Goal: Contribute content

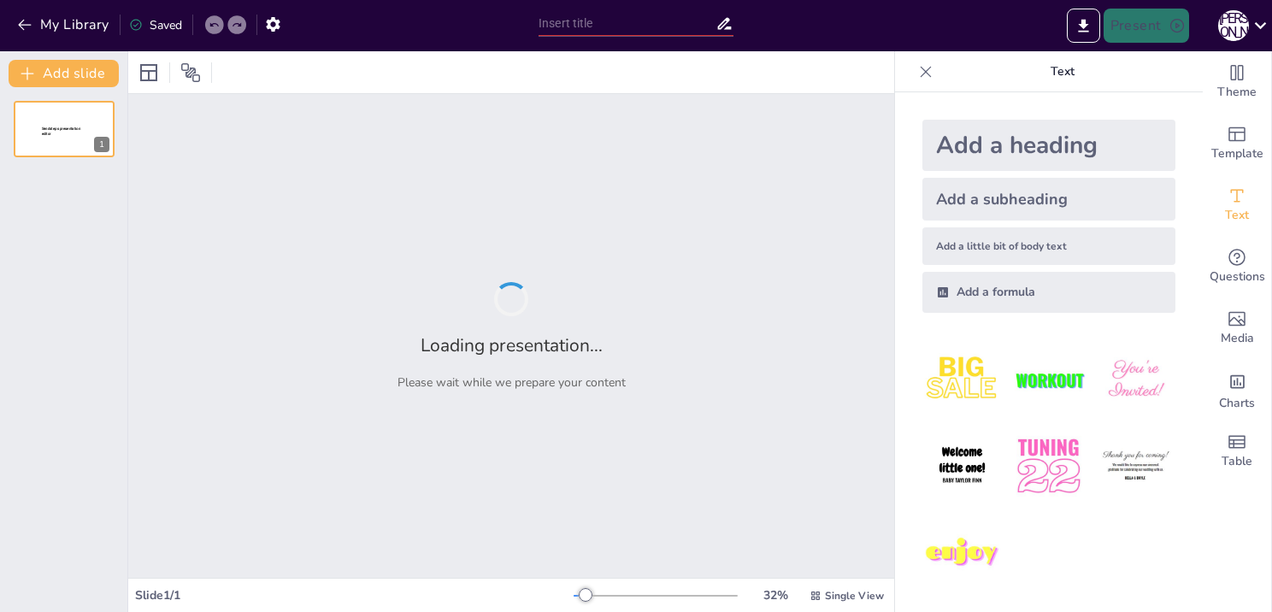
type input "Наблюдения математических фактов: Золотое сечение как пример"
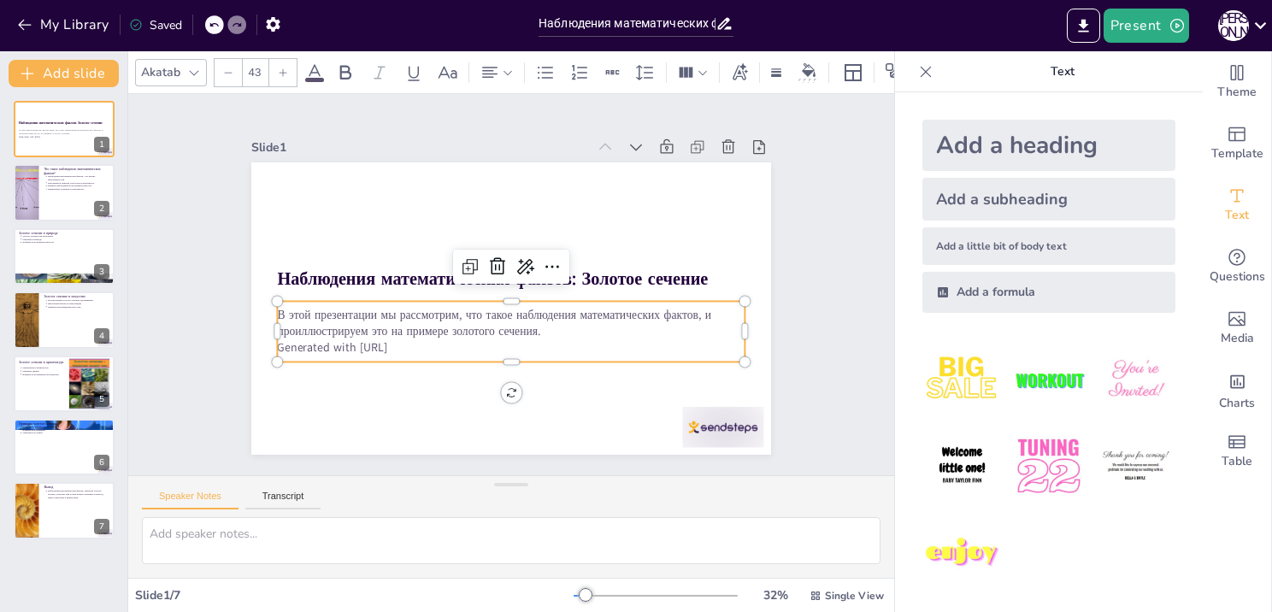
click at [434, 352] on div "В этой презентации мы рассмотрим, что такое наблюдения математических фактов, и…" at bounding box center [502, 330] width 470 height 156
click at [430, 352] on div "В этой презентации мы рассмотрим, что такое наблюдения математических фактов, и…" at bounding box center [492, 326] width 452 height 245
click at [421, 345] on p "Generated with [URL]" at bounding box center [498, 346] width 461 height 113
click at [412, 340] on p "Generated with [URL]" at bounding box center [498, 346] width 461 height 113
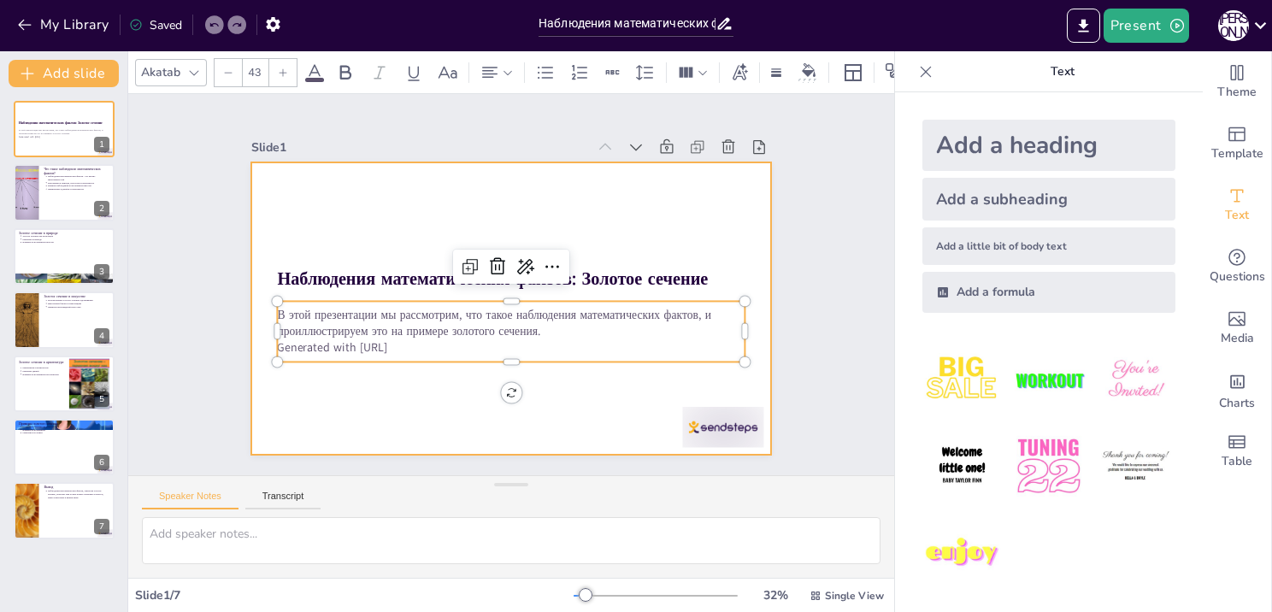
click at [424, 391] on div at bounding box center [505, 308] width 569 height 394
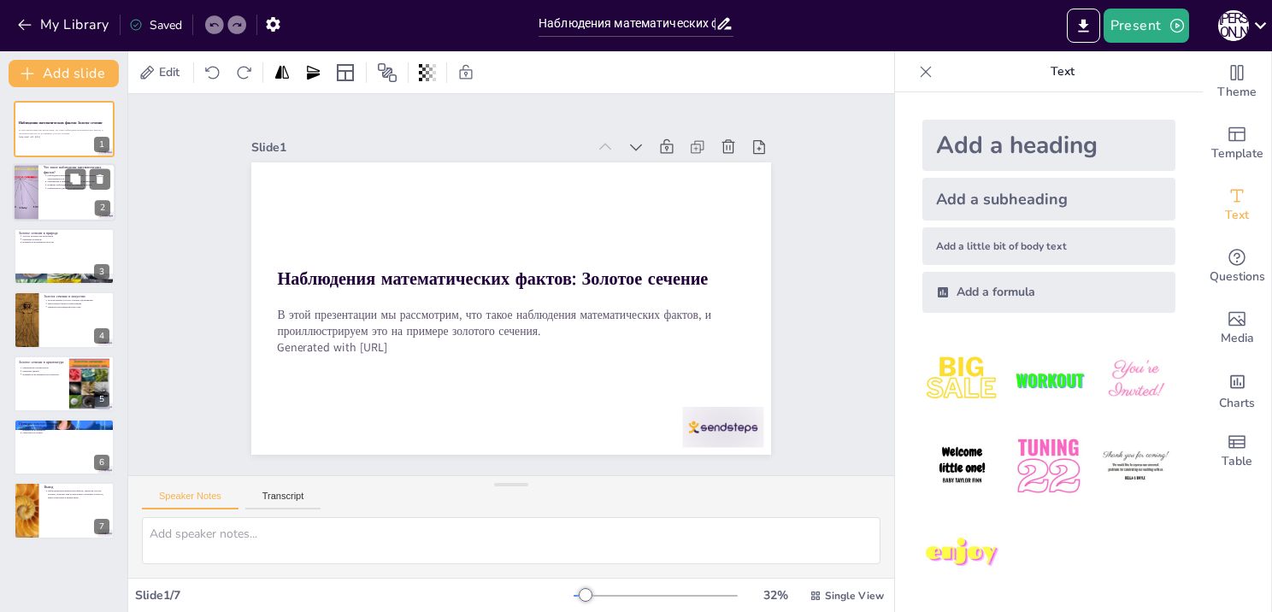
click at [50, 192] on div at bounding box center [64, 193] width 103 height 58
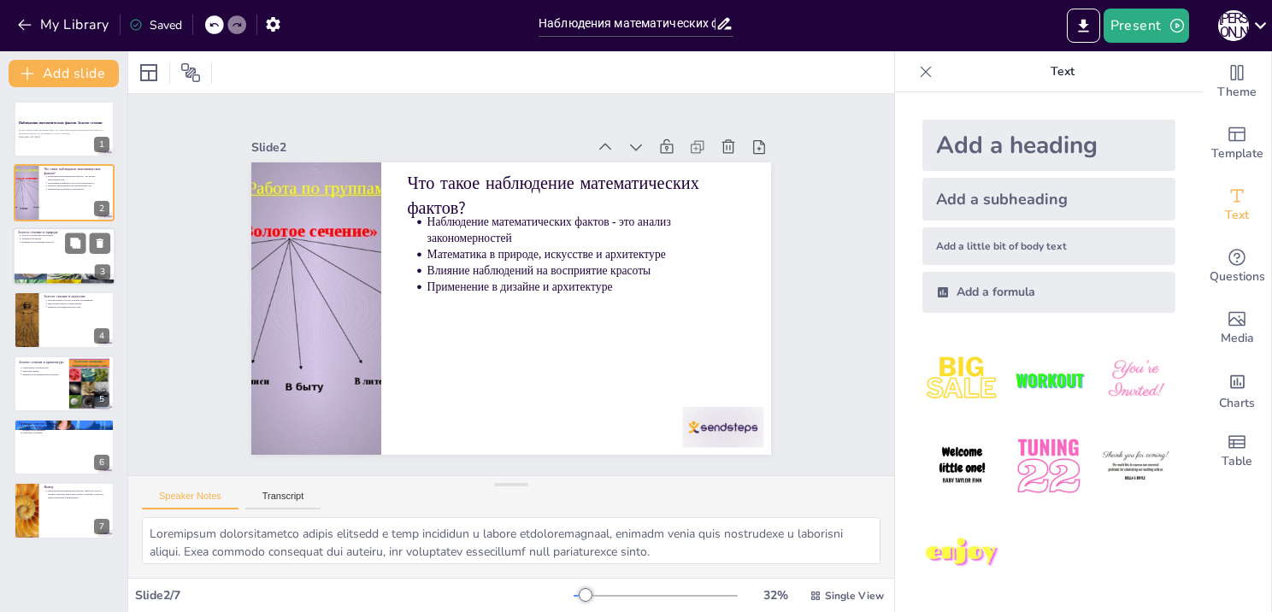
click at [44, 253] on div at bounding box center [64, 256] width 103 height 58
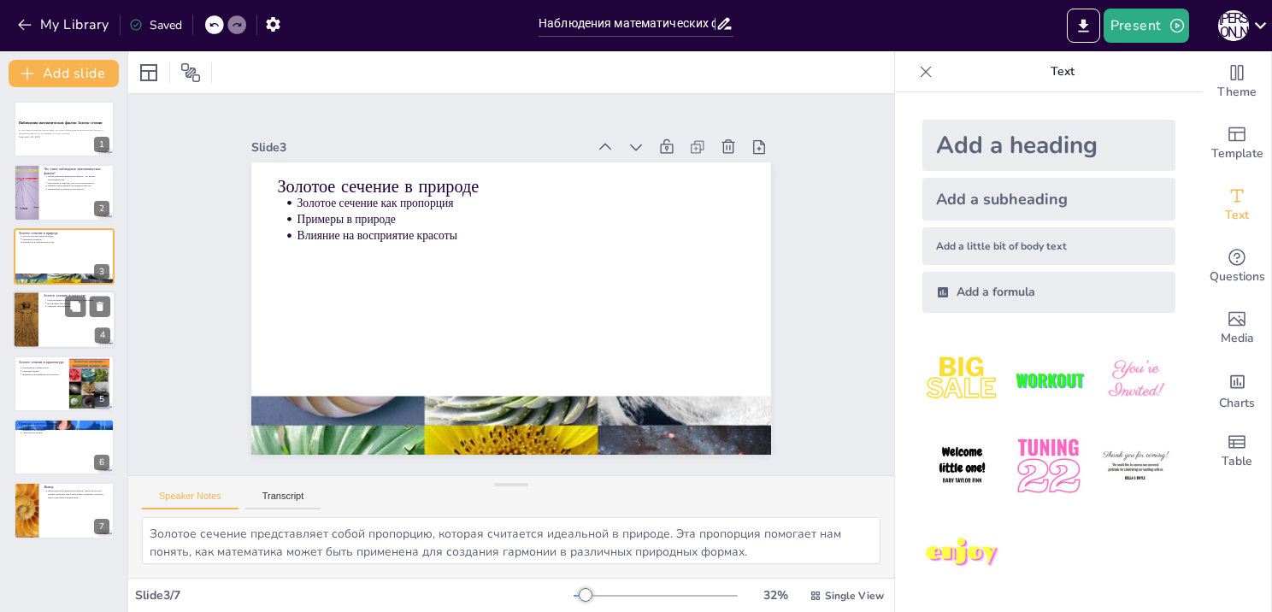
click at [38, 313] on div at bounding box center [64, 320] width 103 height 58
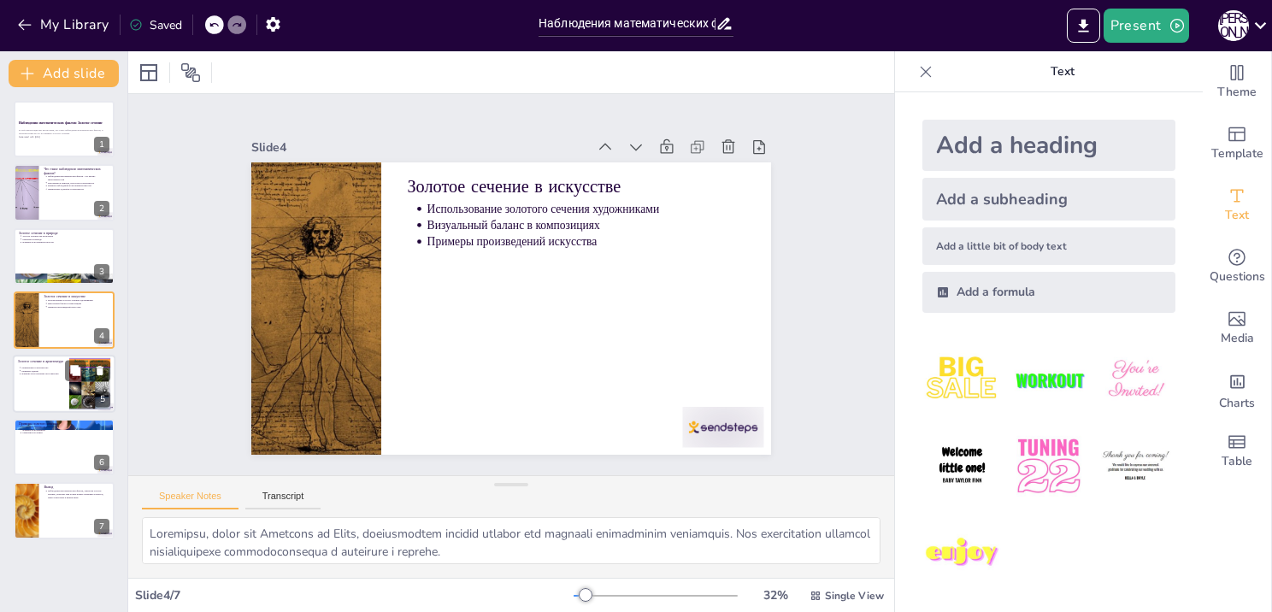
click at [35, 376] on div at bounding box center [64, 384] width 103 height 58
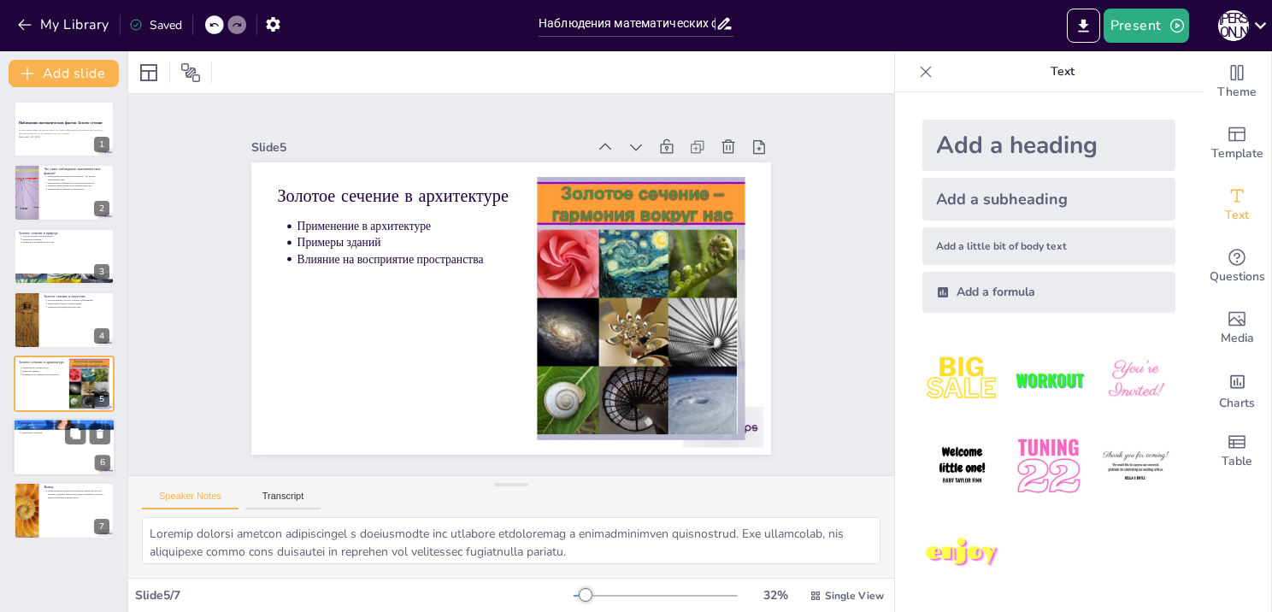
click at [27, 471] on div at bounding box center [64, 447] width 103 height 58
type textarea "Loremip dolorsit ametcon, adipi eli Seddoeiu t "Inci Utla", etdolorema, ali eni…"
